Goal: Information Seeking & Learning: Learn about a topic

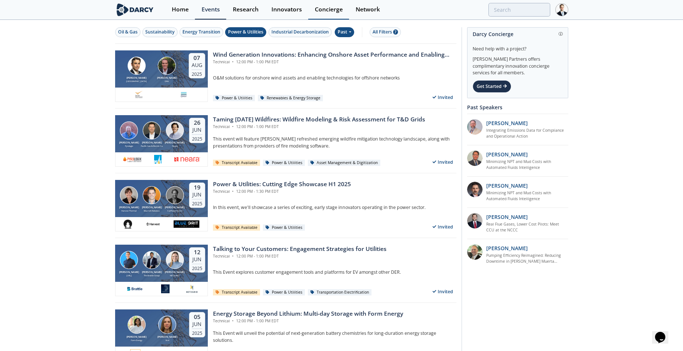
click at [330, 7] on div "Concierge" at bounding box center [329, 10] width 28 height 6
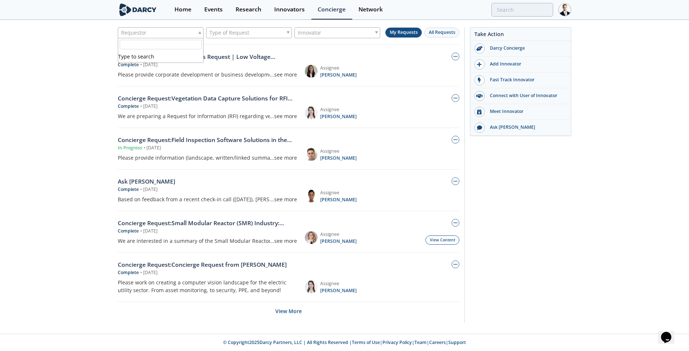
click at [190, 32] on div "Requestor" at bounding box center [161, 32] width 86 height 11
click at [64, 52] on div "Requestor Type of Request Innovator My Requests All Requests Concierge Request …" at bounding box center [344, 177] width 689 height 312
click at [396, 29] on button "My Requests" at bounding box center [403, 33] width 36 height 10
click at [442, 236] on link "View Content" at bounding box center [442, 239] width 34 height 9
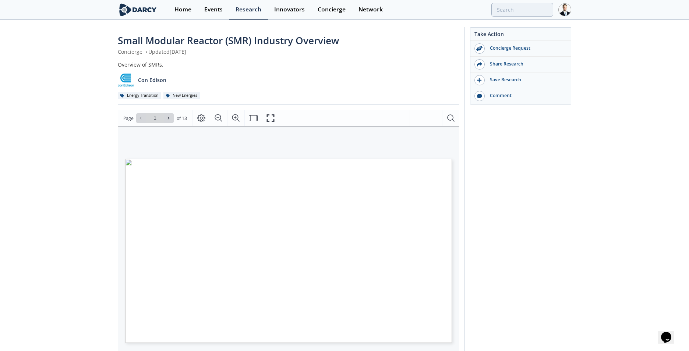
type input "2"
type input "1"
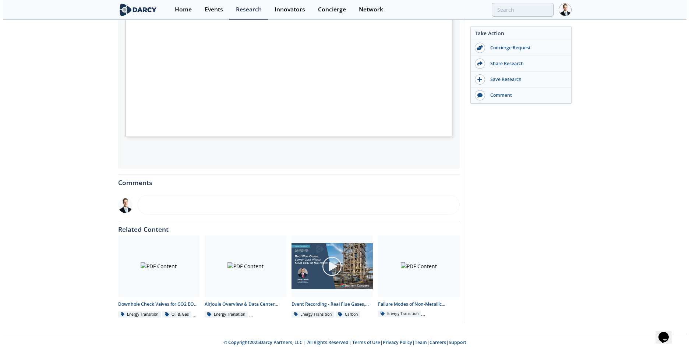
scroll to position [59, 0]
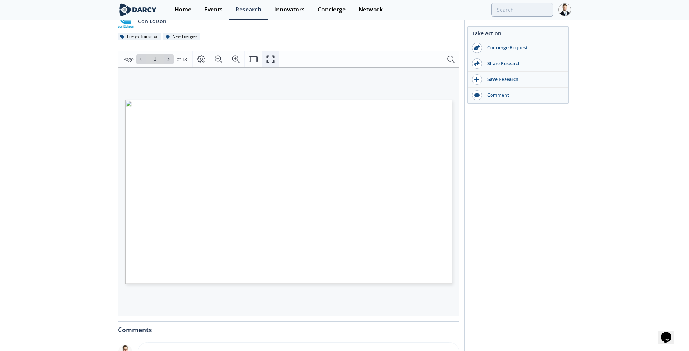
click at [273, 57] on icon "Fullscreen" at bounding box center [270, 60] width 8 height 8
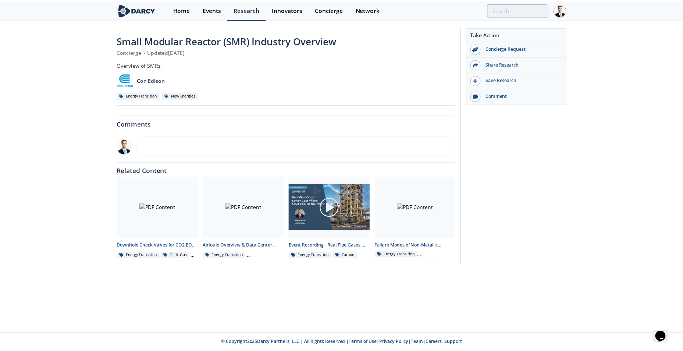
scroll to position [0, 0]
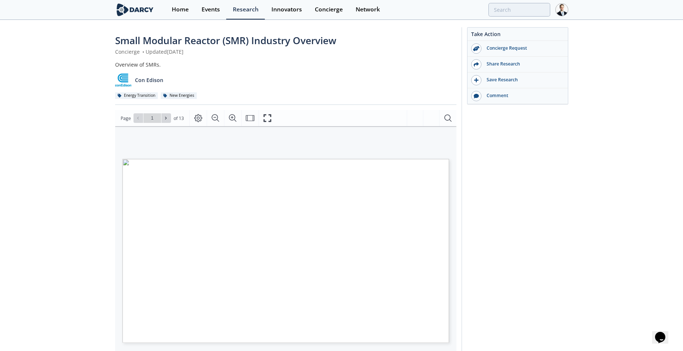
click at [526, 182] on div "Take Action Concierge Request Share Research Save Research Comment" at bounding box center [515, 278] width 107 height 502
type input "3"
type input "4"
type input "5"
type input "6"
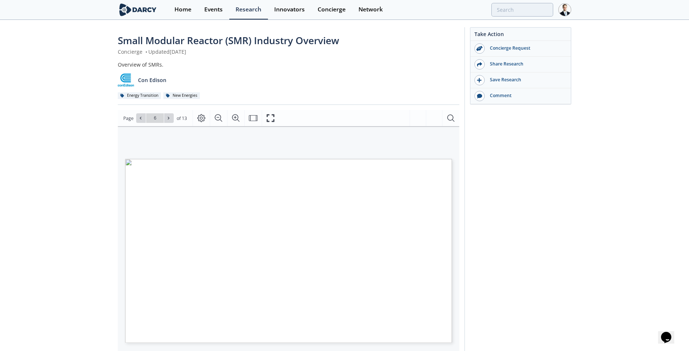
type input "7"
type input "8"
type input "4"
click at [328, 8] on div "Concierge" at bounding box center [329, 10] width 28 height 6
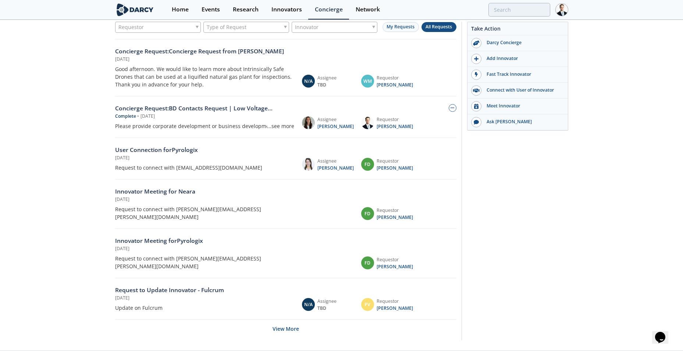
scroll to position [7, 0]
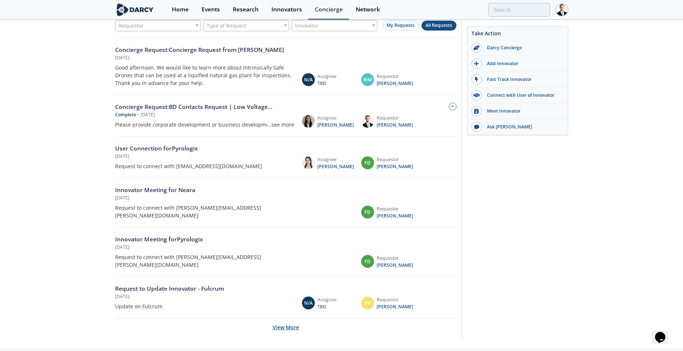
click at [275, 318] on button "View More" at bounding box center [286, 327] width 26 height 18
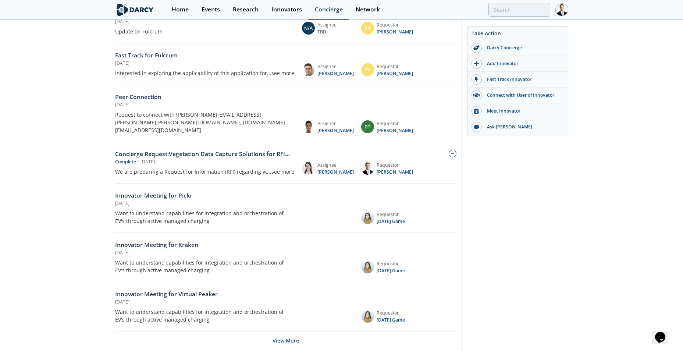
scroll to position [287, 0]
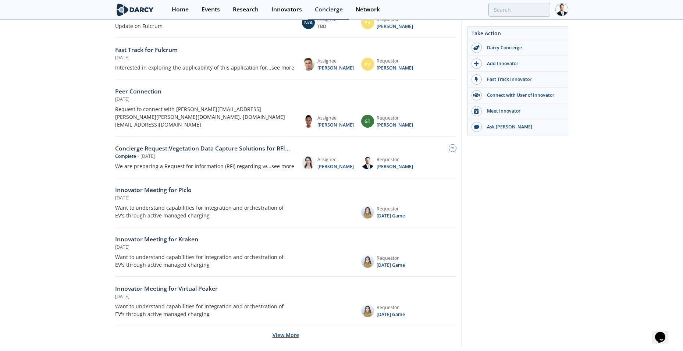
click at [293, 326] on button "View More" at bounding box center [286, 335] width 26 height 18
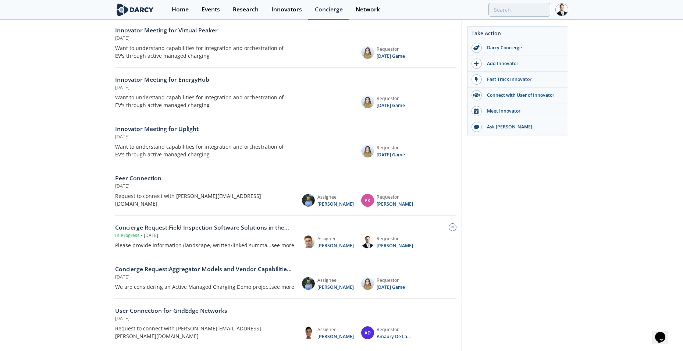
scroll to position [552, 0]
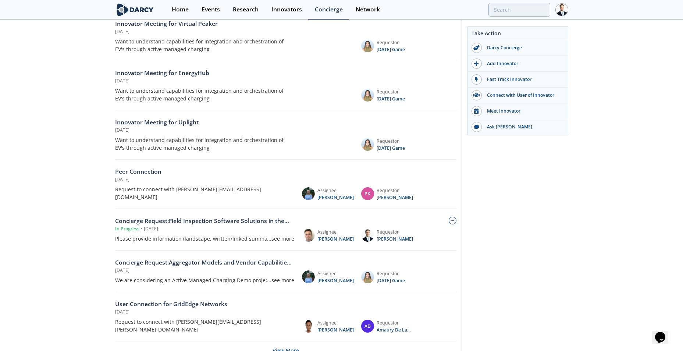
click at [280, 340] on button "View More" at bounding box center [286, 350] width 26 height 18
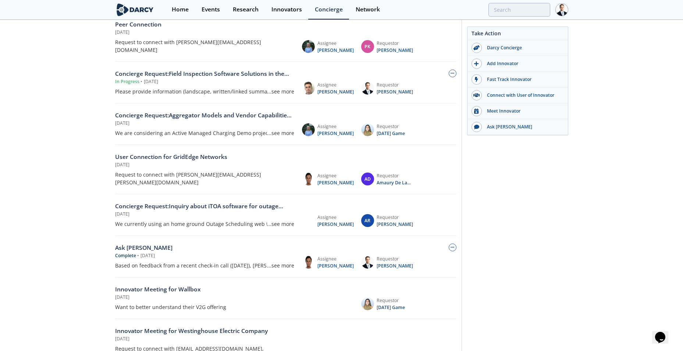
scroll to position [825, 0]
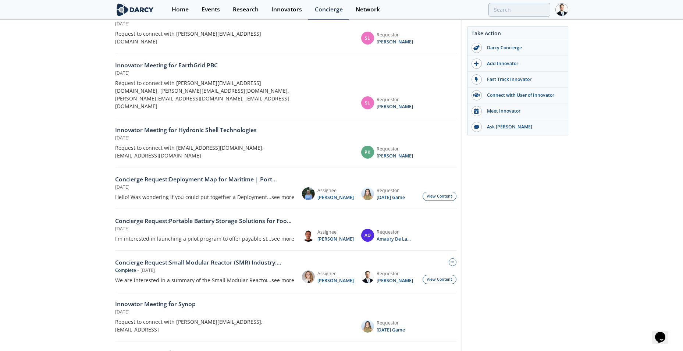
scroll to position [1082, 0]
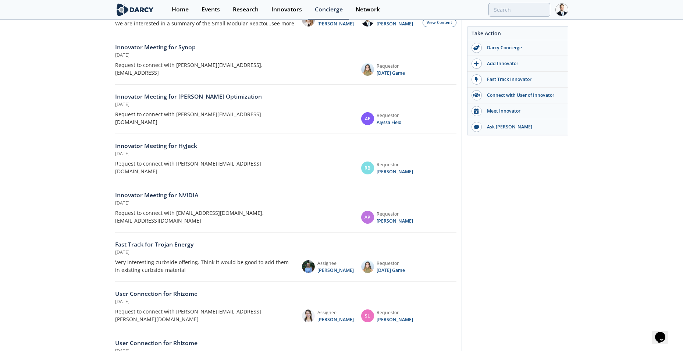
scroll to position [1339, 0]
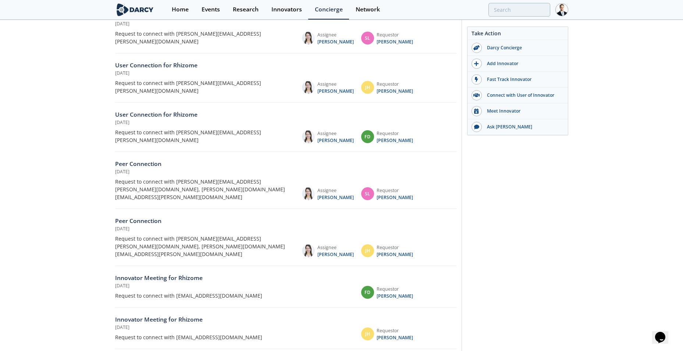
scroll to position [1611, 0]
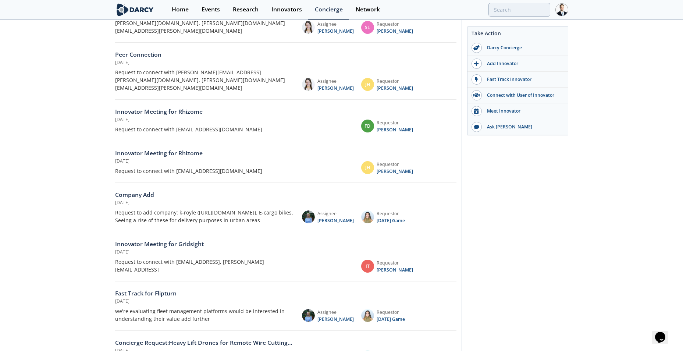
scroll to position [1868, 0]
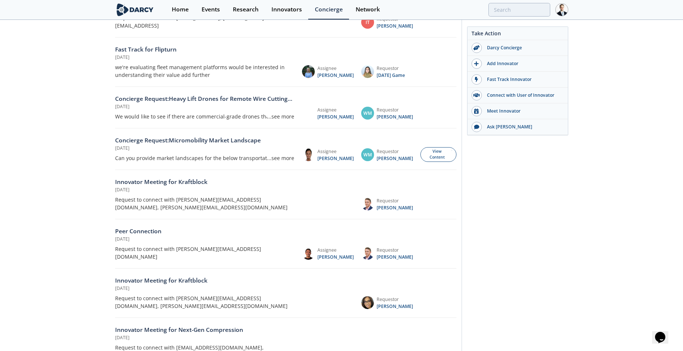
scroll to position [2141, 0]
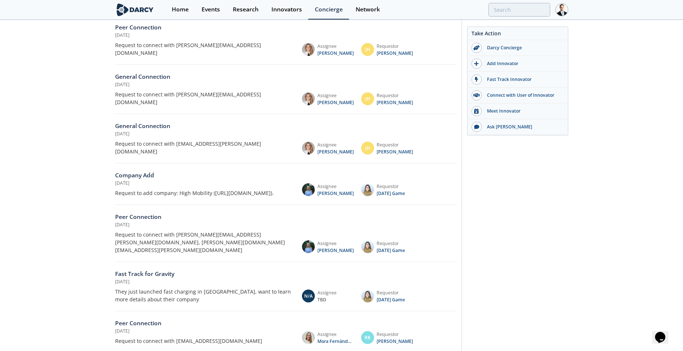
scroll to position [2398, 0]
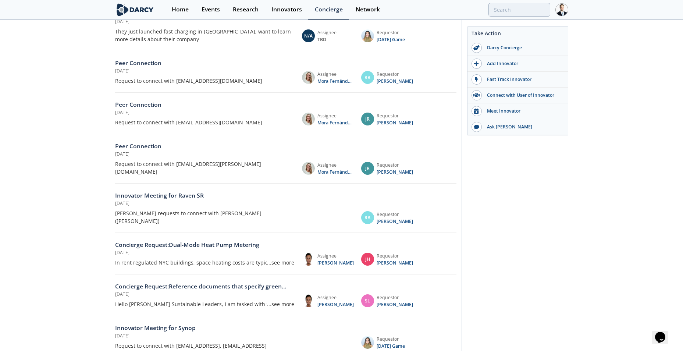
scroll to position [2655, 0]
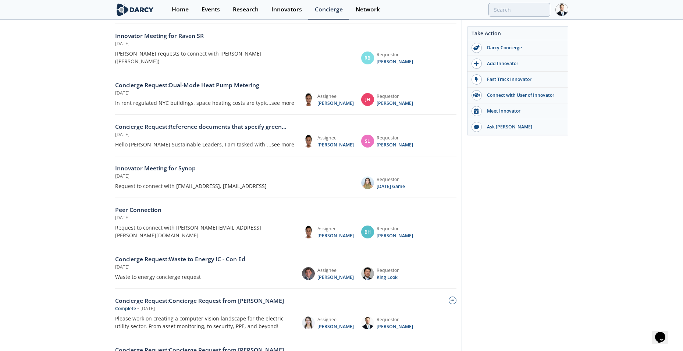
scroll to position [2802, 0]
